Goal: Task Accomplishment & Management: Use online tool/utility

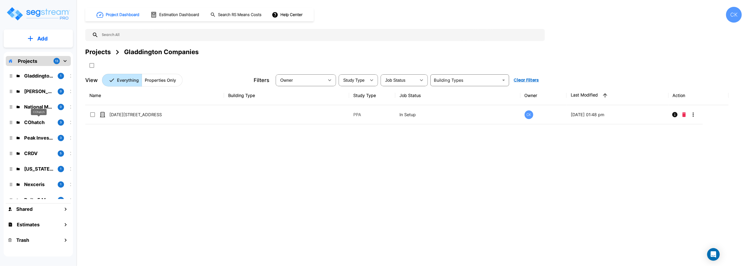
click at [33, 121] on p "COhatch" at bounding box center [38, 122] width 29 height 7
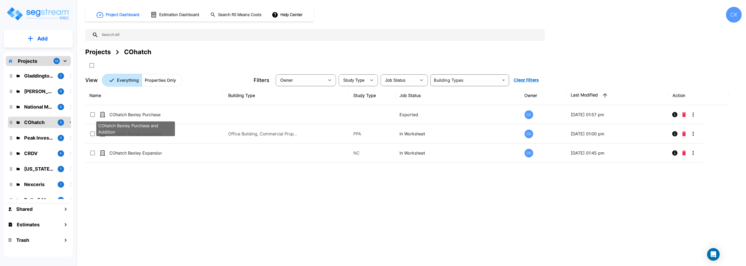
click at [151, 114] on p "COhatch Bexley Purchase and Addition" at bounding box center [135, 114] width 52 height 6
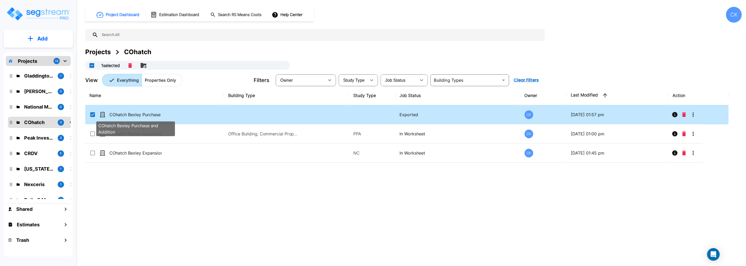
click at [151, 114] on p "COhatch Bexley Purchase and Addition" at bounding box center [135, 114] width 52 height 6
checkbox input "false"
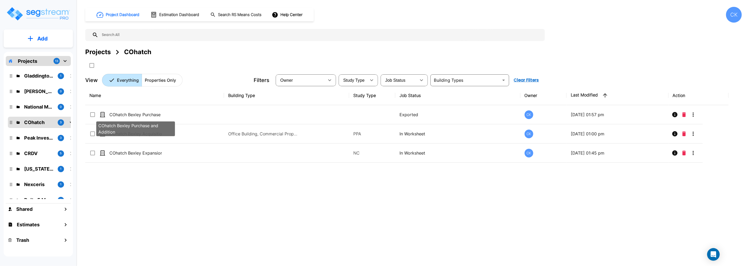
click at [151, 114] on p "COhatch Bexley Purchase and Addition" at bounding box center [135, 114] width 52 height 6
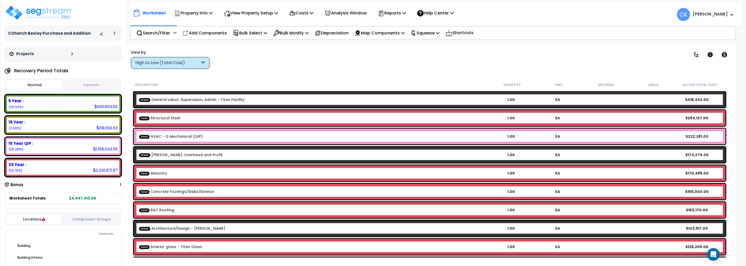
click at [203, 62] on icon at bounding box center [203, 63] width 4 height 6
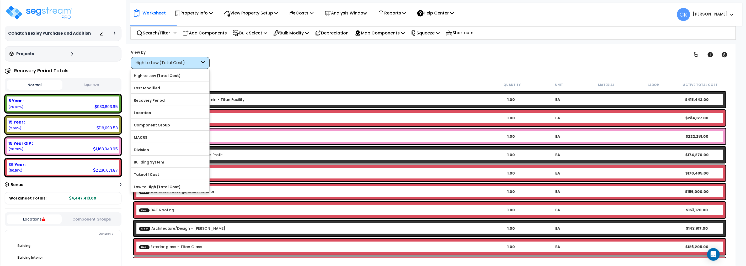
click at [203, 62] on icon at bounding box center [203, 63] width 4 height 6
